Goal: Information Seeking & Learning: Understand process/instructions

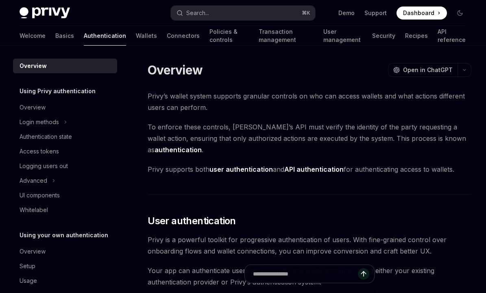
type textarea "*"
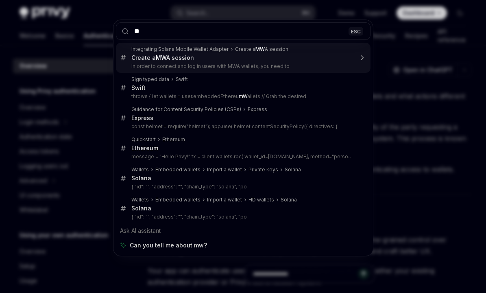
type input "***"
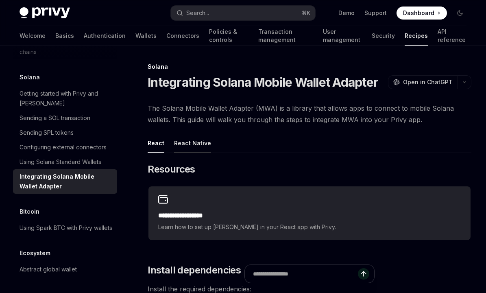
click at [200, 140] on div "React Native" at bounding box center [192, 142] width 37 height 19
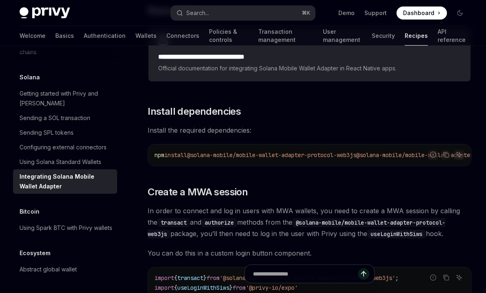
scroll to position [208, 0]
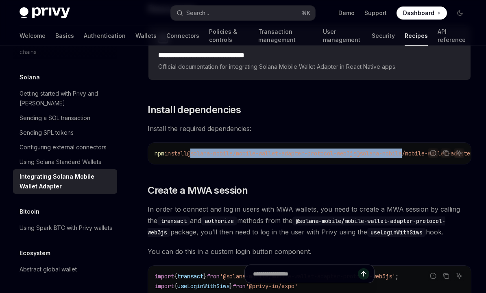
drag, startPoint x: 194, startPoint y: 153, endPoint x: 422, endPoint y: 150, distance: 227.7
click at [422, 150] on span "npm install @solana-mobile/mobile-wallet-adapter-protocol-web3js @solana-mobile…" at bounding box center [328, 153] width 348 height 7
click at [453, 154] on code "npm install @solana-mobile/mobile-wallet-adapter-protocol-web3js @solana-mobile…" at bounding box center [286, 153] width 367 height 10
copy span "@solana-mobile/mobile-wallet-adapter-protocol-web3js @solana-mobile/mobile-wall…"
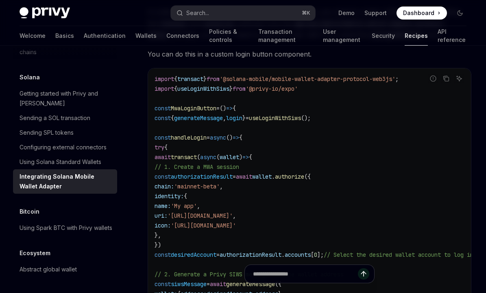
scroll to position [404, 0]
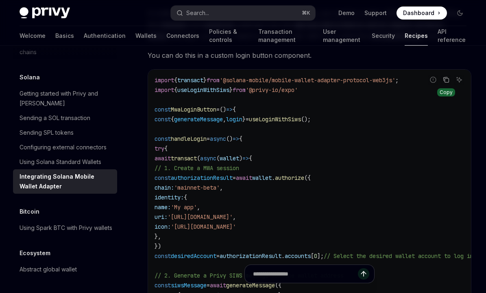
click at [448, 78] on button "Copy the contents from the code block" at bounding box center [446, 79] width 11 height 11
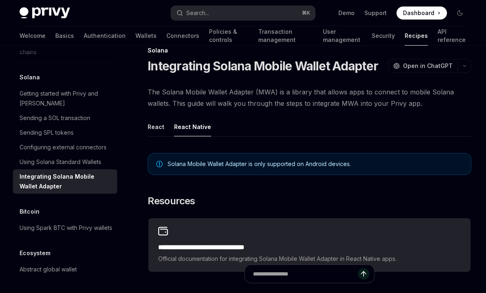
scroll to position [0, 0]
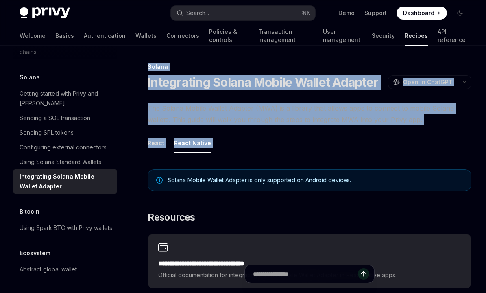
drag, startPoint x: 148, startPoint y: 66, endPoint x: 196, endPoint y: 155, distance: 100.8
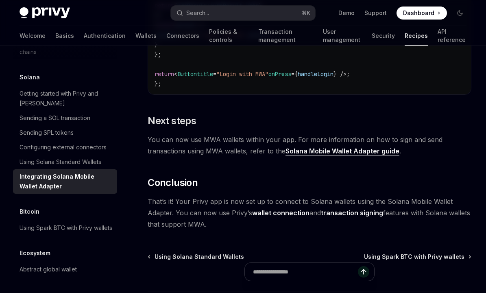
scroll to position [934, 0]
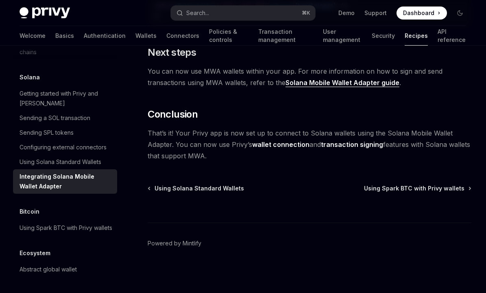
click at [233, 159] on span "That’s it! Your Privy app is now set up to connect to Solana wallets using the …" at bounding box center [310, 144] width 324 height 34
copy div "**********"
click at [90, 157] on div "Using Solana Standard Wallets" at bounding box center [61, 162] width 82 height 10
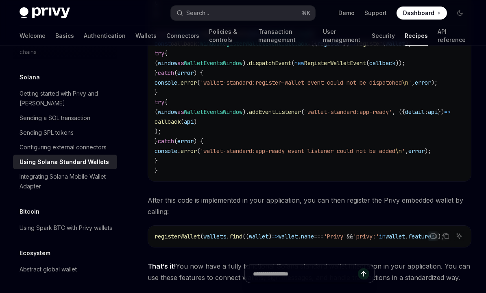
scroll to position [1477, 0]
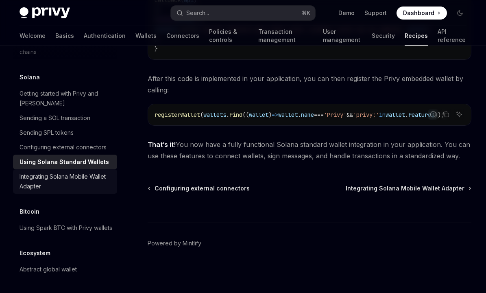
click at [80, 172] on div "Integrating Solana Mobile Wallet Adapter" at bounding box center [66, 182] width 93 height 20
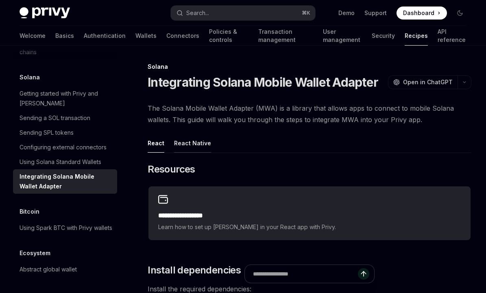
click at [189, 148] on div "React Native" at bounding box center [192, 142] width 37 height 19
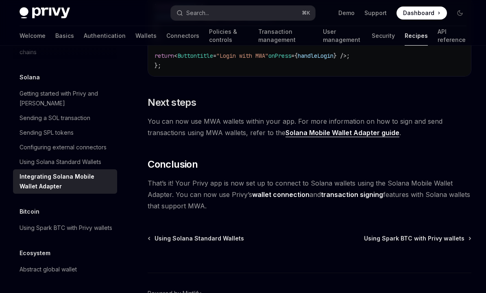
scroll to position [914, 0]
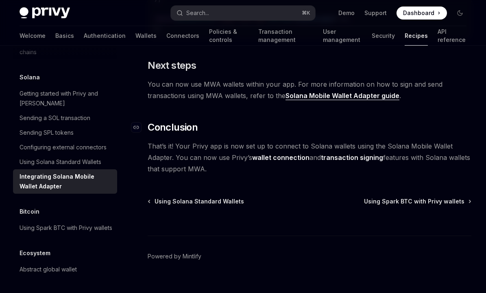
drag, startPoint x: 218, startPoint y: 178, endPoint x: 217, endPoint y: 129, distance: 48.4
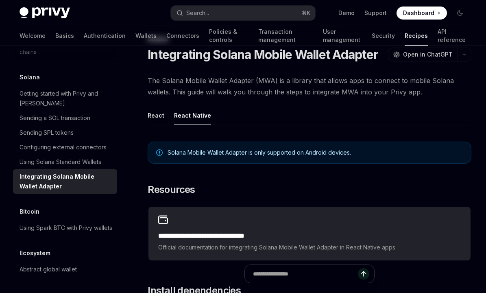
scroll to position [0, 0]
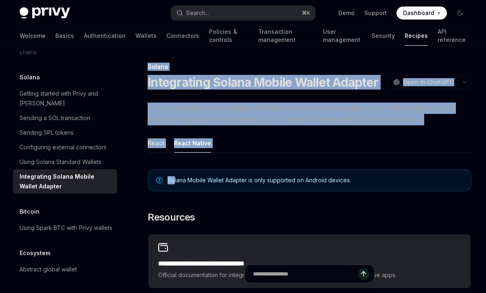
drag, startPoint x: 147, startPoint y: 63, endPoint x: 174, endPoint y: 183, distance: 123.3
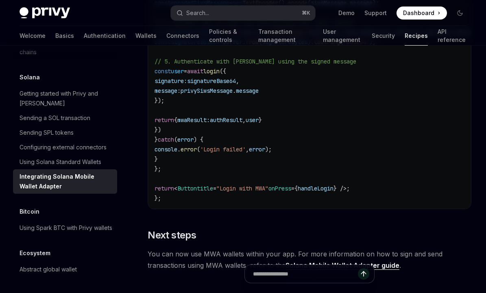
scroll to position [934, 0]
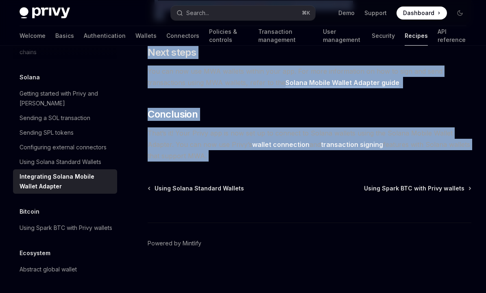
copy div "**********"
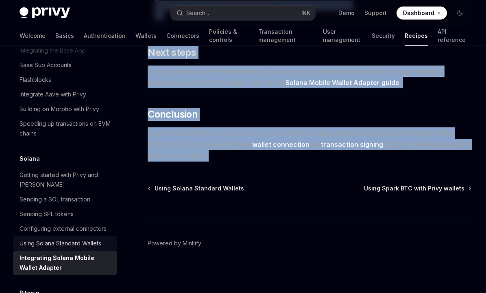
scroll to position [1192, 0]
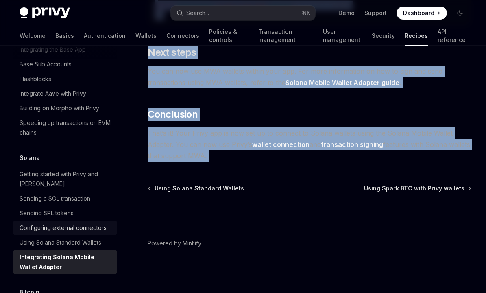
click at [98, 223] on div "Configuring external connectors" at bounding box center [63, 228] width 87 height 10
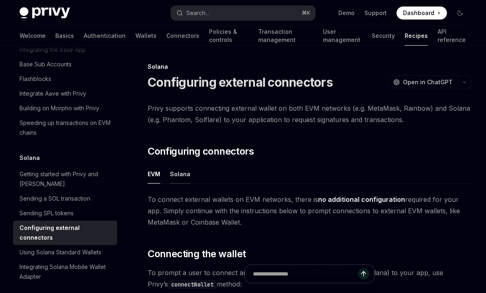
click at [172, 170] on div "Solana" at bounding box center [180, 173] width 20 height 19
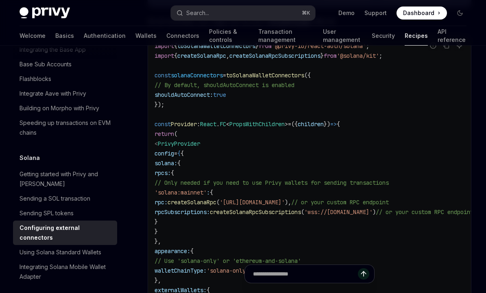
scroll to position [298, 0]
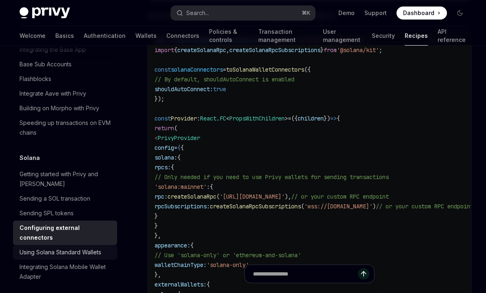
click at [88, 247] on div "Using Solana Standard Wallets" at bounding box center [61, 252] width 82 height 10
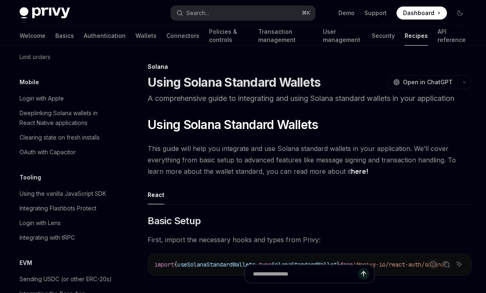
scroll to position [941, 0]
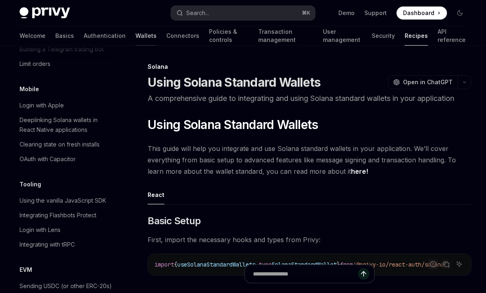
click at [135, 37] on link "Wallets" at bounding box center [145, 36] width 21 height 20
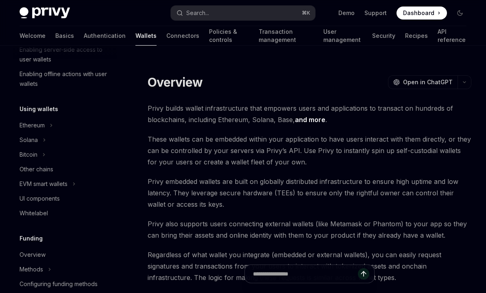
scroll to position [151, 0]
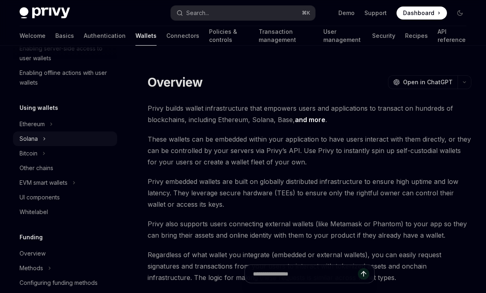
click at [38, 137] on button "Solana" at bounding box center [65, 138] width 104 height 15
type textarea "*"
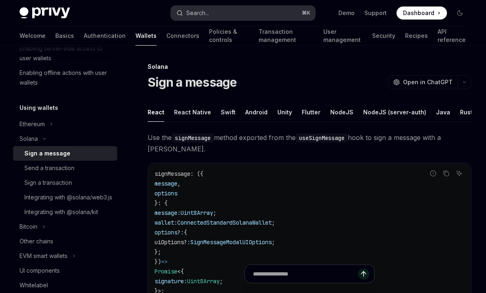
click at [215, 10] on button "Search... ⌘ K" at bounding box center [243, 13] width 145 height 15
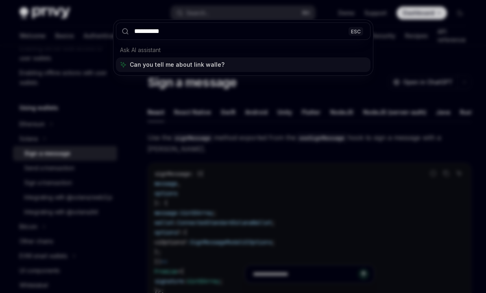
type input "**********"
type textarea "*"
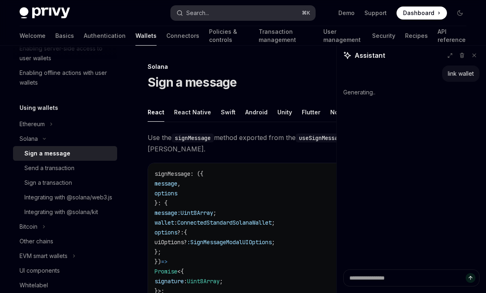
click at [225, 17] on button "Search... ⌘ K" at bounding box center [243, 13] width 145 height 15
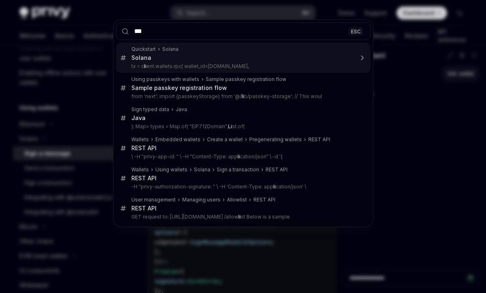
type input "****"
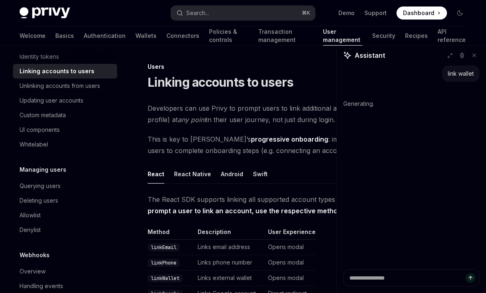
scroll to position [46, 0]
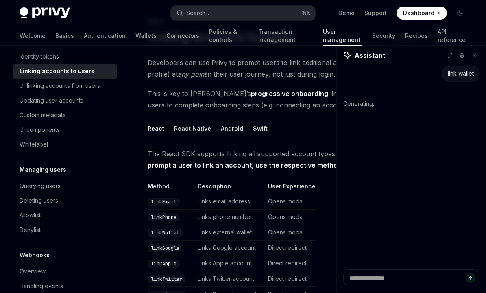
click at [215, 19] on button "Search... ⌘ K" at bounding box center [243, 13] width 145 height 15
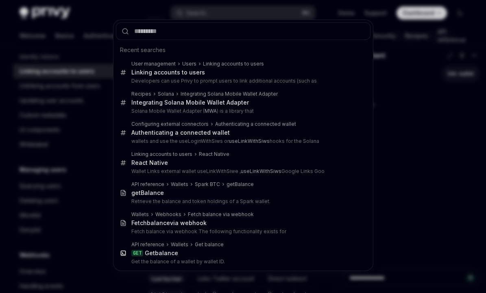
click at [100, 111] on div "Recent searches User management Users Linking accounts to users Link ing accoun…" at bounding box center [243, 146] width 486 height 293
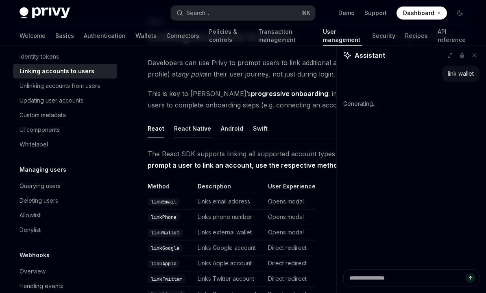
click at [174, 124] on div "React Native" at bounding box center [192, 128] width 37 height 19
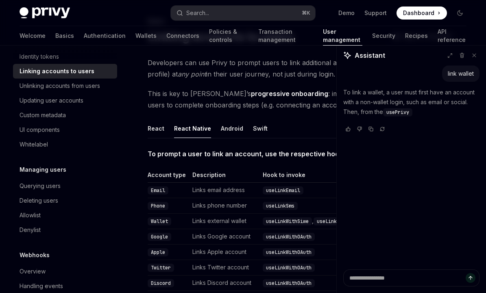
scroll to position [45, 0]
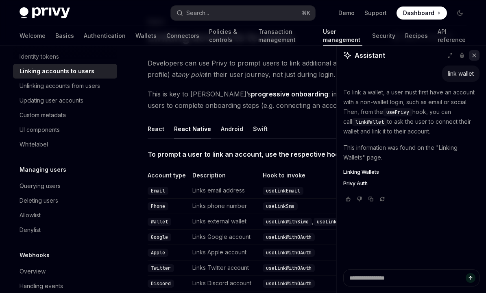
click at [477, 55] on button at bounding box center [474, 55] width 11 height 11
type textarea "*"
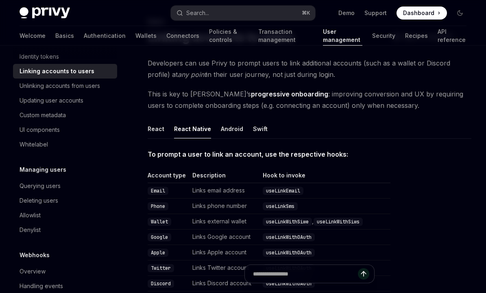
scroll to position [0, 0]
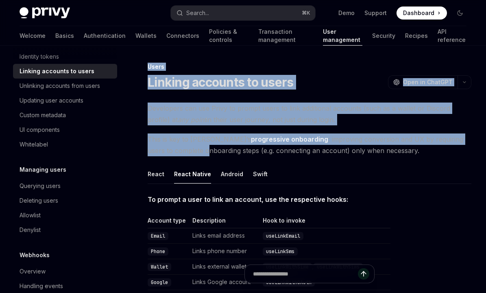
drag, startPoint x: 149, startPoint y: 69, endPoint x: 184, endPoint y: 155, distance: 93.4
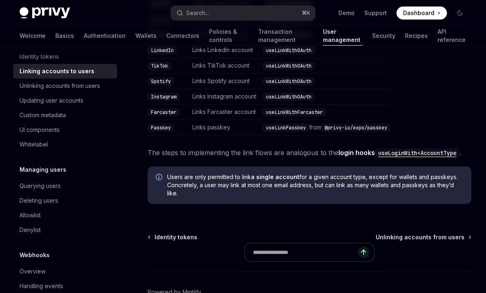
scroll to position [313, 0]
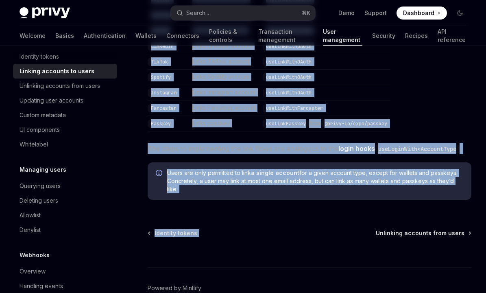
click at [346, 209] on div "Users Linking accounts to users OpenAI Open in ChatGPT OpenAI Open in ChatGPT D…" at bounding box center [232, 43] width 479 height 589
copy div "Lorem Ipsumdo sitametc ad elits DoeiUS Temp in UtlaBOR EtdoLO Magn al EnimADM V…"
